Goal: Task Accomplishment & Management: Complete application form

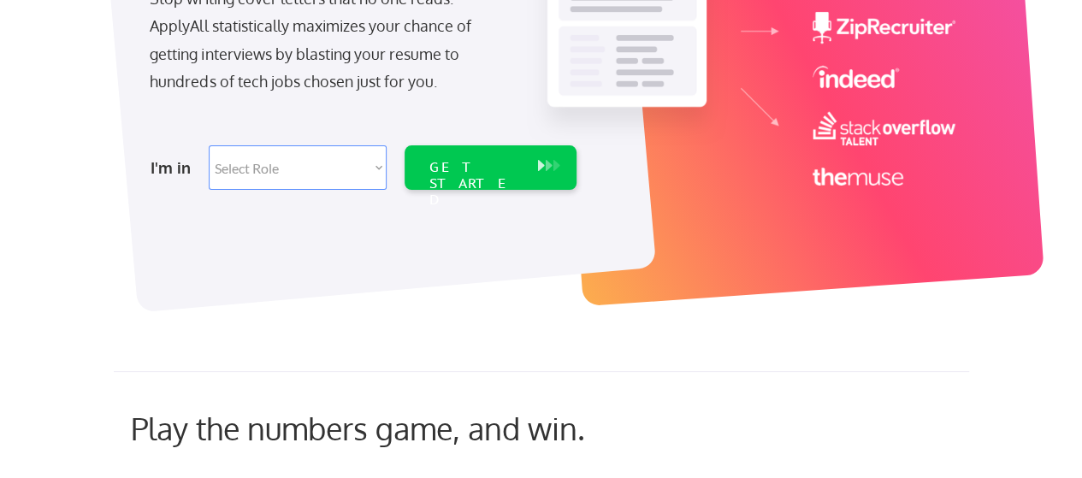
scroll to position [340, 0]
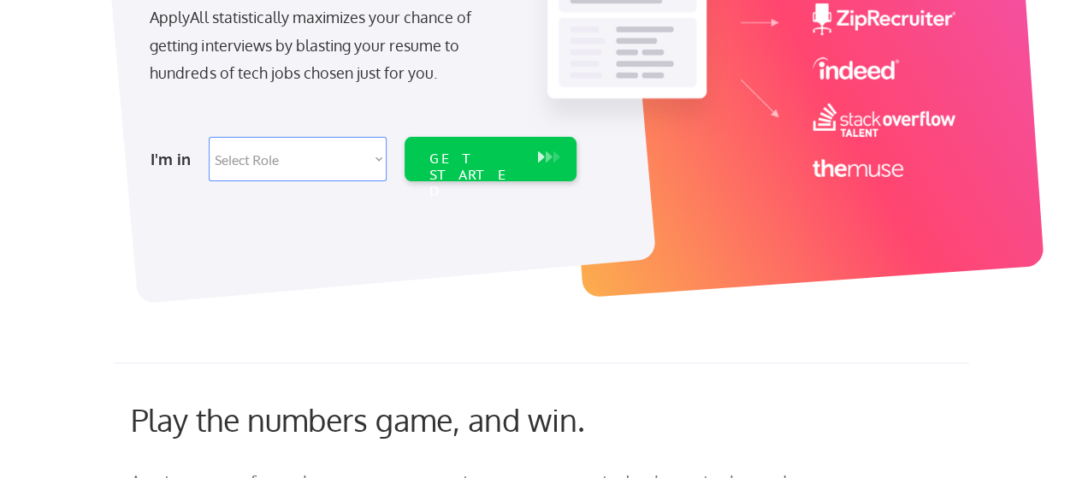
click at [378, 158] on select "Select Role Software Engineering Product Management Customer Success Sales UI/U…" at bounding box center [298, 159] width 178 height 44
select select ""technical_project_program_mgmt""
click at [209, 137] on select "Select Role Software Engineering Product Management Customer Success Sales UI/U…" at bounding box center [298, 159] width 178 height 44
select select ""technical_project_program_mgmt""
click at [479, 151] on div "GET STARTED" at bounding box center [475, 176] width 92 height 50
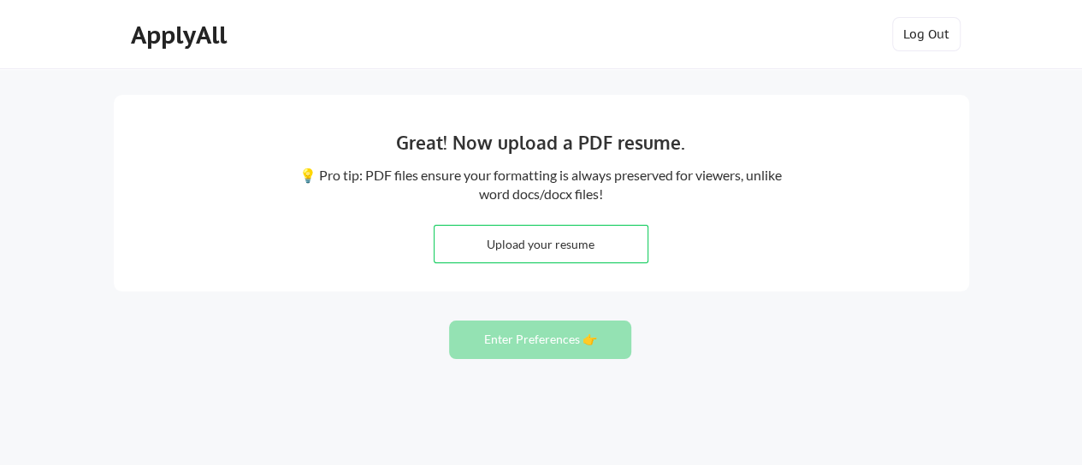
click at [505, 240] on input "file" at bounding box center [541, 244] width 213 height 37
click at [537, 340] on button "Enter Preferences 👉" at bounding box center [540, 340] width 182 height 38
click at [542, 336] on button "Enter Preferences 👉" at bounding box center [540, 340] width 182 height 38
